Goal: Task Accomplishment & Management: Manage account settings

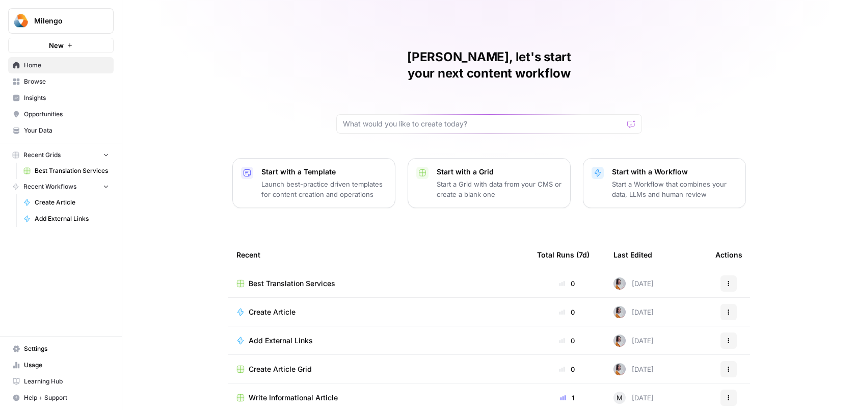
click at [87, 27] on button "Milengo" at bounding box center [61, 20] width 106 height 25
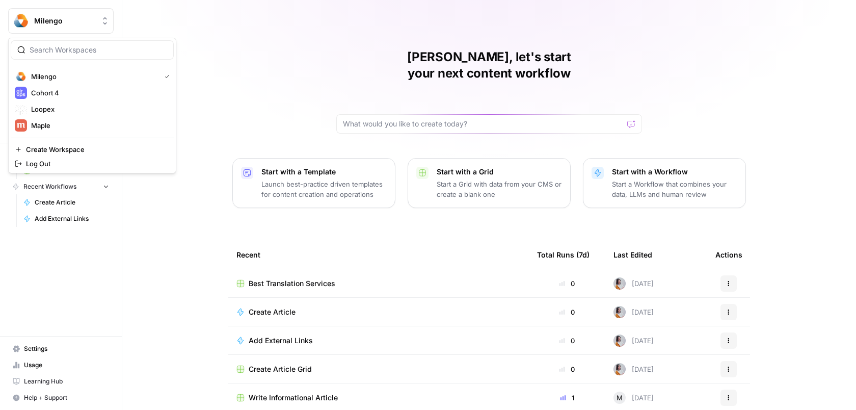
click at [194, 18] on div "[PERSON_NAME], let's start your next content workflow Start with a Template Lau…" at bounding box center [489, 228] width 734 height 457
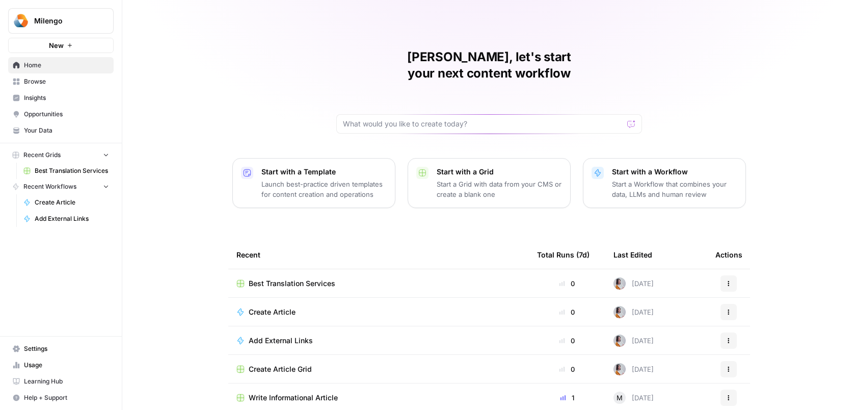
click at [61, 350] on span "Settings" at bounding box center [66, 348] width 85 height 9
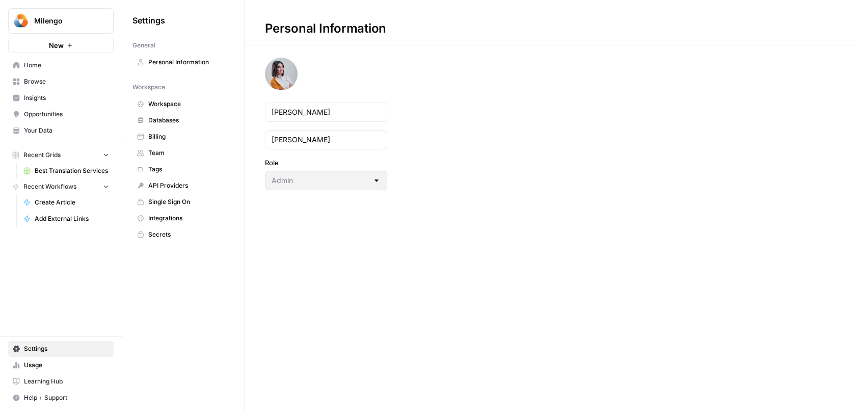
click at [184, 106] on span "Workspace" at bounding box center [188, 103] width 81 height 9
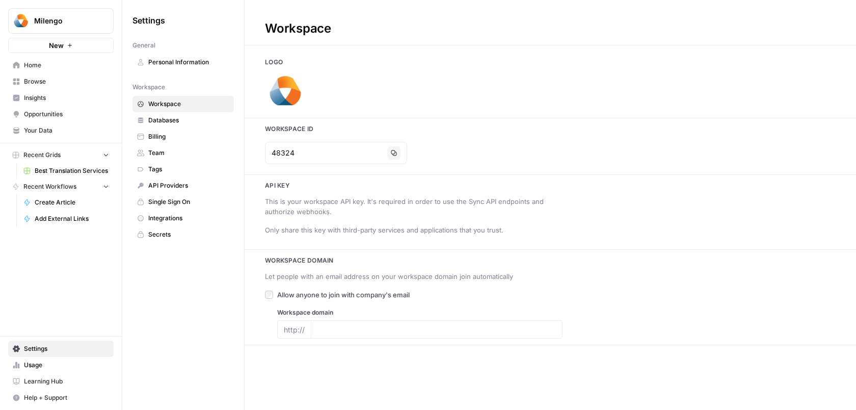
type input "[URL][DOMAIN_NAME]"
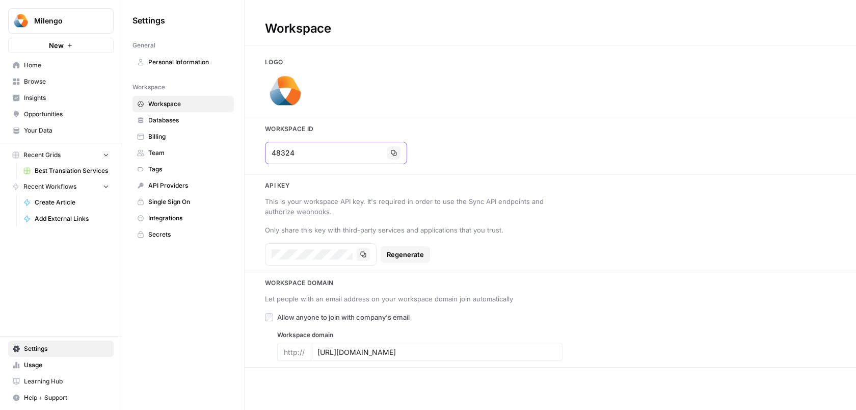
click at [307, 150] on input "48324" at bounding box center [328, 153] width 112 height 10
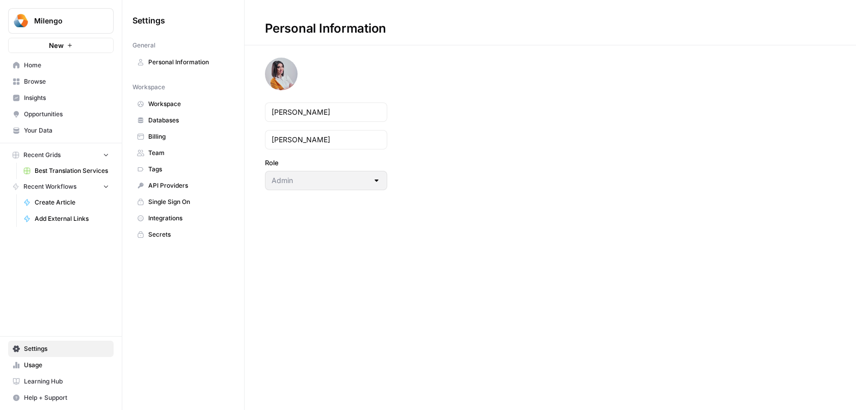
click at [50, 25] on span "Milengo" at bounding box center [65, 21] width 62 height 10
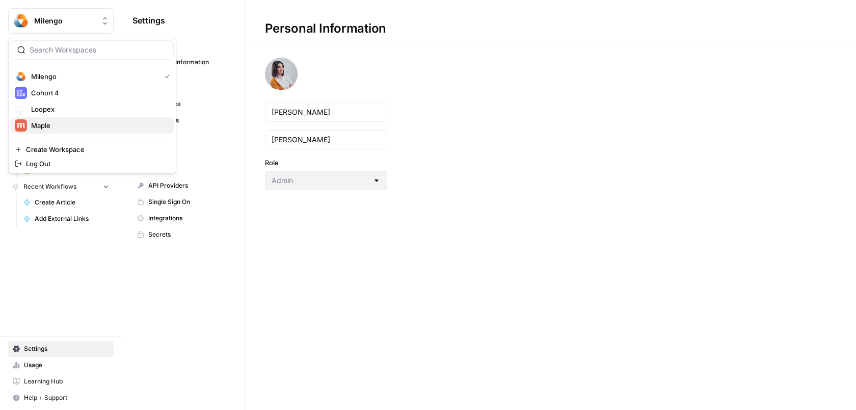
click at [71, 121] on span "Maple" at bounding box center [98, 125] width 135 height 10
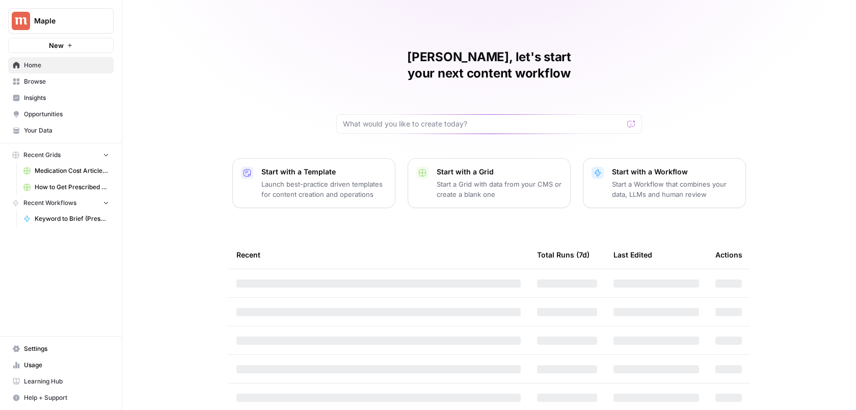
click at [66, 349] on span "Settings" at bounding box center [66, 348] width 85 height 9
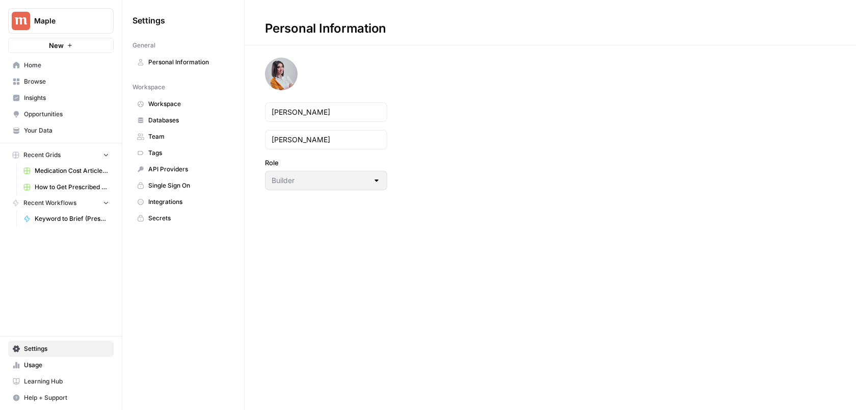
click at [173, 122] on span "Databases" at bounding box center [188, 120] width 81 height 9
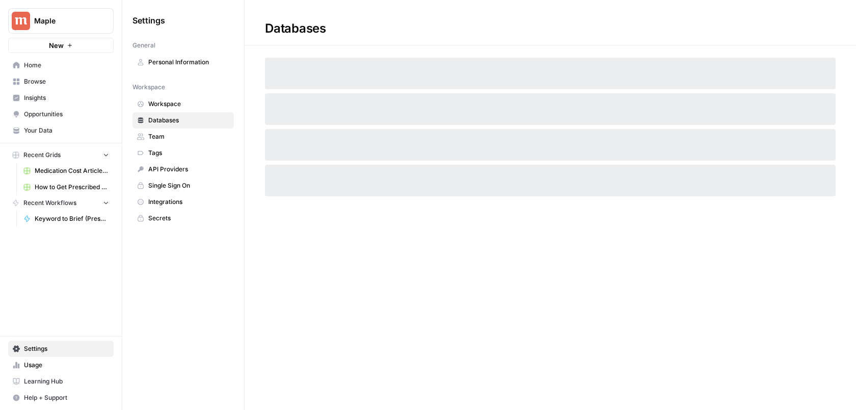
click at [173, 108] on span "Workspace" at bounding box center [188, 103] width 81 height 9
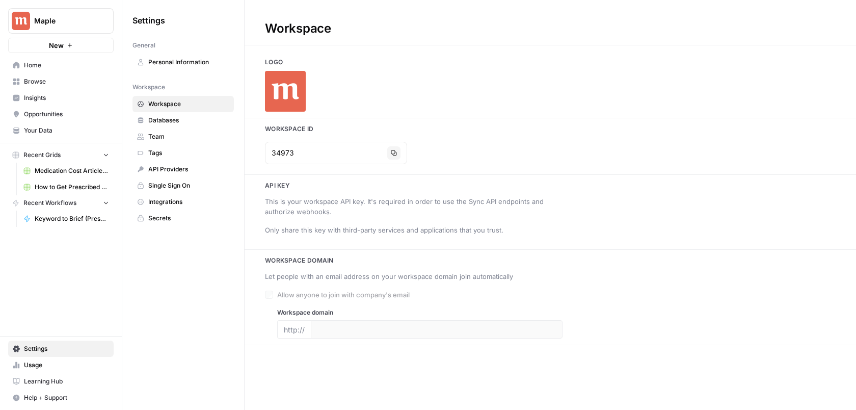
type input "www.getmaple.ca"
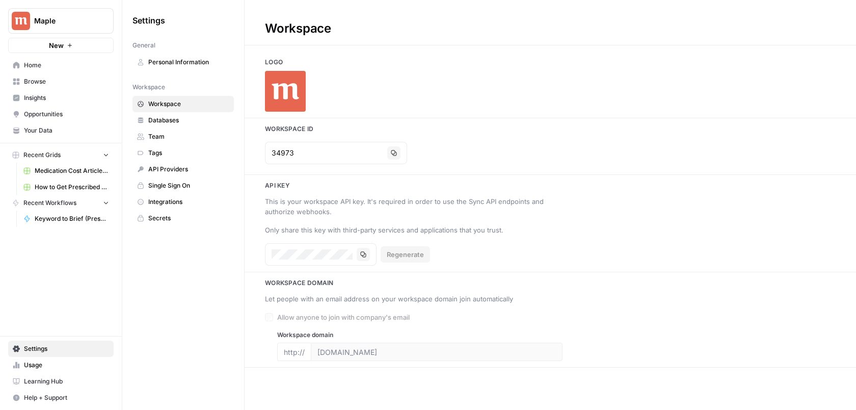
click at [300, 141] on div "34973 Copy" at bounding box center [551, 153] width 612 height 31
click at [304, 150] on input "34973" at bounding box center [328, 153] width 112 height 10
click at [42, 17] on span "Maple" at bounding box center [65, 21] width 62 height 10
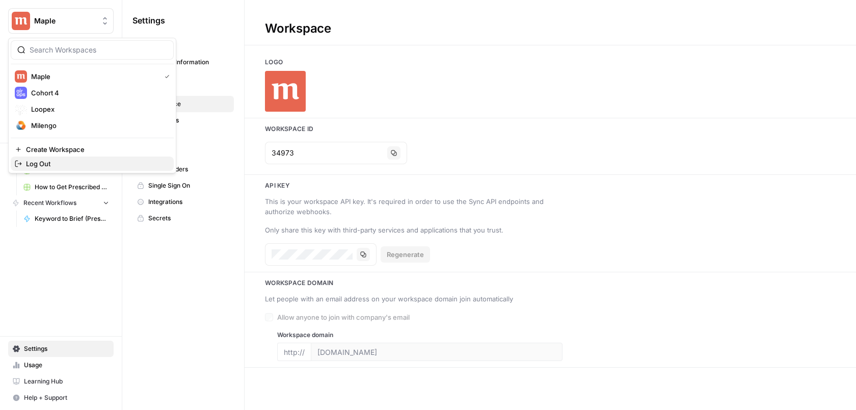
click at [84, 162] on span "Log Out" at bounding box center [96, 164] width 140 height 10
